Goal: Task Accomplishment & Management: Use online tool/utility

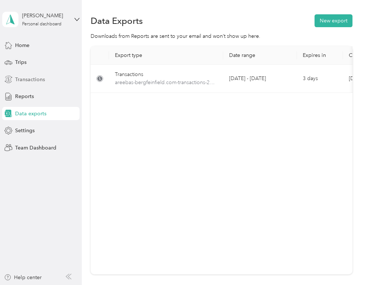
click at [32, 79] on span "Transactions" at bounding box center [30, 80] width 30 height 8
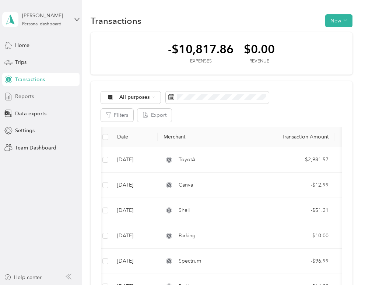
click at [37, 98] on div "Reports" at bounding box center [40, 96] width 77 height 13
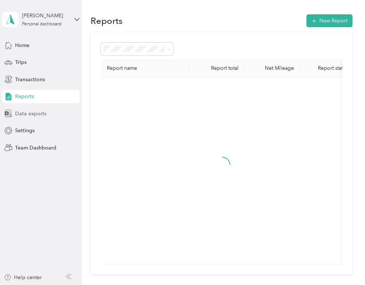
click at [65, 116] on div "Data exports" at bounding box center [40, 113] width 77 height 13
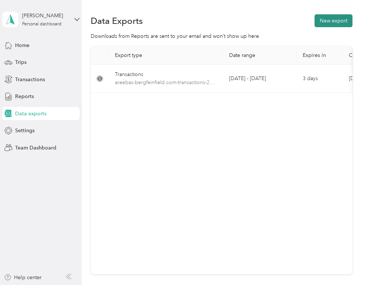
click at [337, 22] on button "New export" at bounding box center [333, 20] width 38 height 13
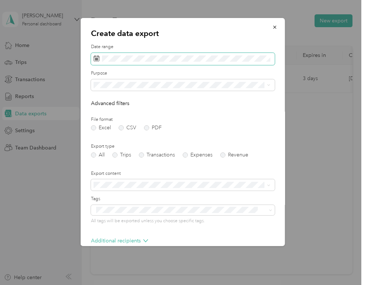
click at [157, 54] on span at bounding box center [183, 59] width 184 height 13
click at [160, 65] on span at bounding box center [183, 59] width 184 height 13
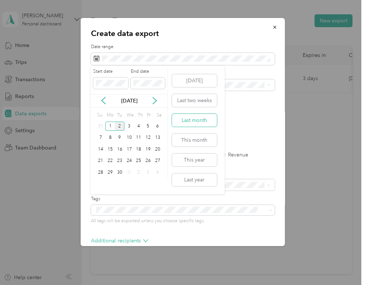
click at [201, 121] on button "Last month" at bounding box center [194, 120] width 45 height 13
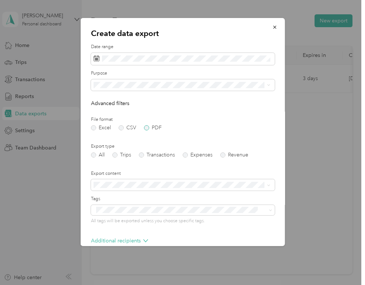
click at [145, 129] on label "PDF" at bounding box center [152, 127] width 18 height 5
click at [142, 155] on label "Transactions" at bounding box center [156, 155] width 36 height 5
click at [100, 154] on label "All" at bounding box center [98, 155] width 14 height 5
click at [127, 235] on label "Include attachments (receipts and map images)" at bounding box center [145, 234] width 99 height 7
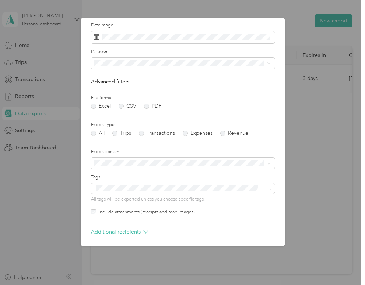
scroll to position [28, 0]
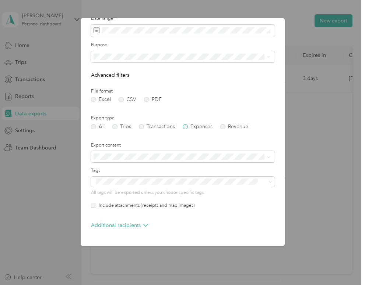
click at [190, 126] on label "Expenses" at bounding box center [197, 126] width 30 height 5
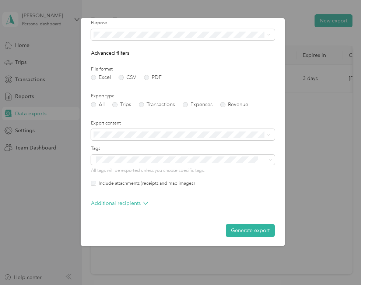
scroll to position [50, 0]
click at [234, 228] on button "Generate export" at bounding box center [249, 231] width 49 height 13
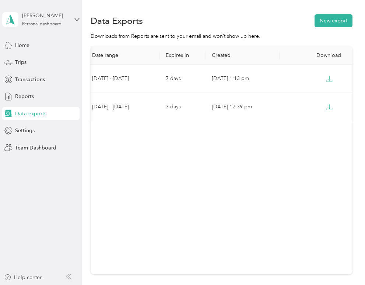
scroll to position [0, 136]
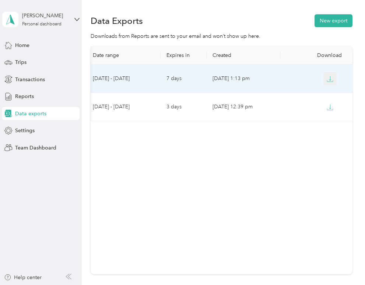
click at [331, 79] on icon "button" at bounding box center [329, 79] width 7 height 7
